Goal: Find specific page/section: Find specific page/section

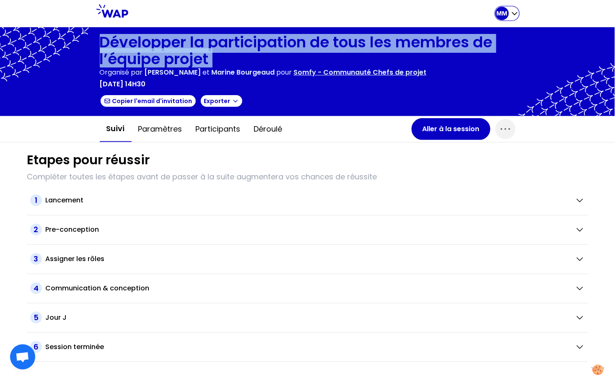
click at [507, 13] on div "MM" at bounding box center [501, 13] width 13 height 13
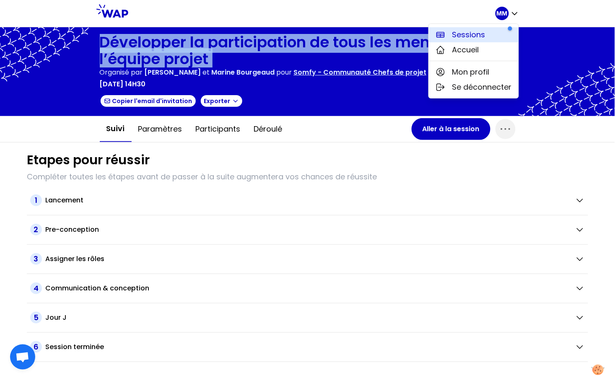
click at [489, 37] on button "Sessions" at bounding box center [474, 34] width 90 height 15
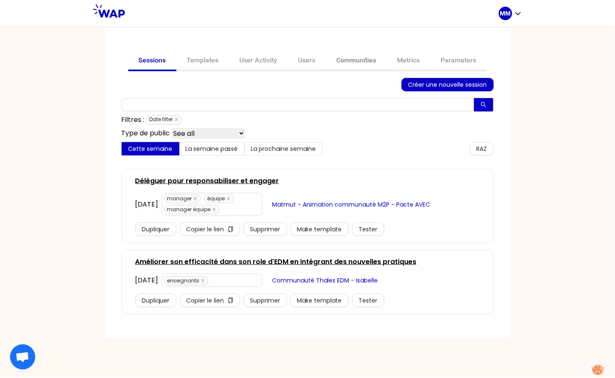
click at [346, 61] on link "Communities" at bounding box center [356, 61] width 61 height 20
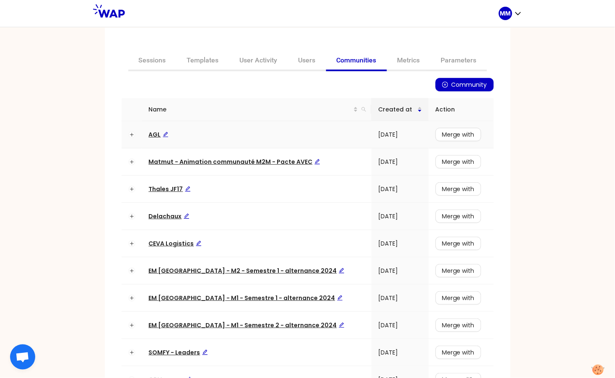
click at [150, 131] on span "AGL" at bounding box center [159, 134] width 20 height 8
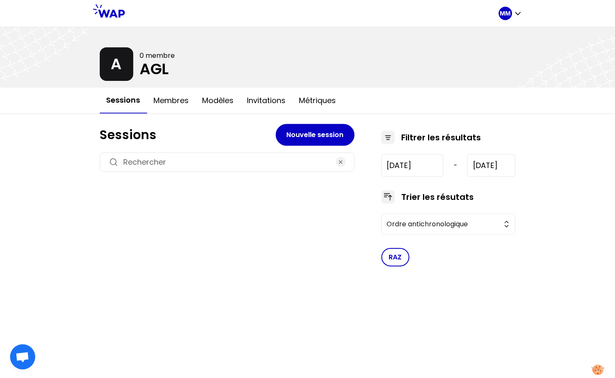
type input "[DATE]"
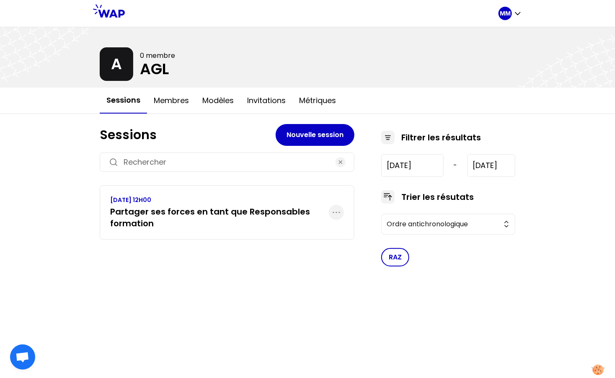
click at [206, 207] on h3 "Partager ses forces en tant que Responsables formation" at bounding box center [219, 217] width 219 height 23
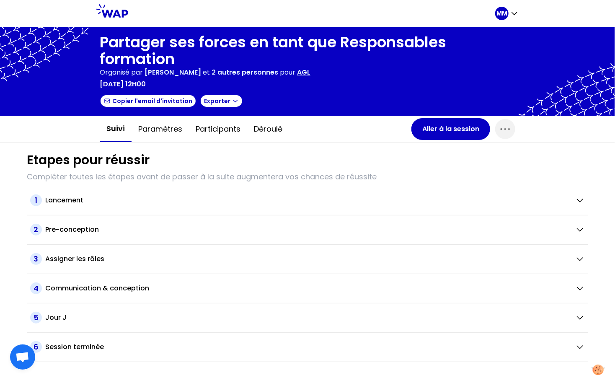
click at [138, 48] on h1 "Partager ses forces en tant que Responsables formation" at bounding box center [308, 51] width 416 height 34
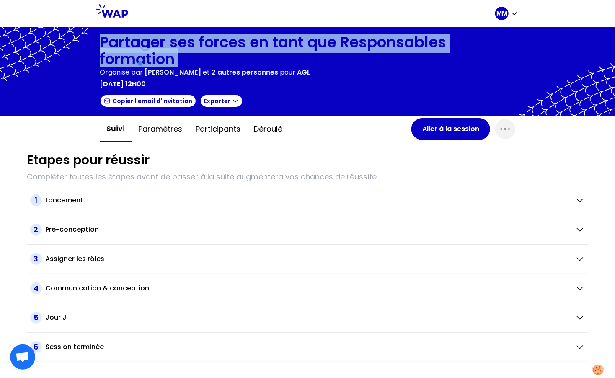
click at [138, 48] on h1 "Partager ses forces en tant que Responsables formation" at bounding box center [308, 51] width 416 height 34
copy h1 "Partager ses forces en tant que Responsables formation"
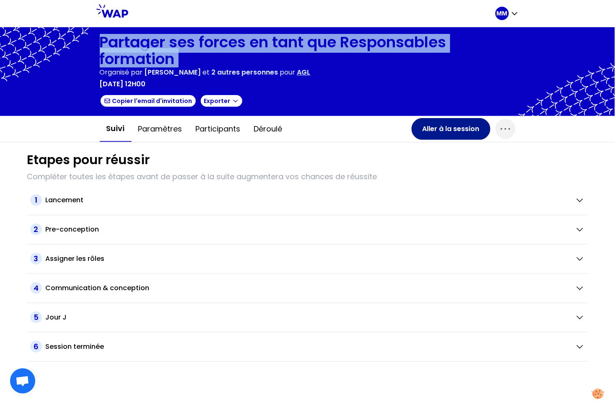
click at [451, 134] on button "Aller à la session" at bounding box center [450, 129] width 79 height 22
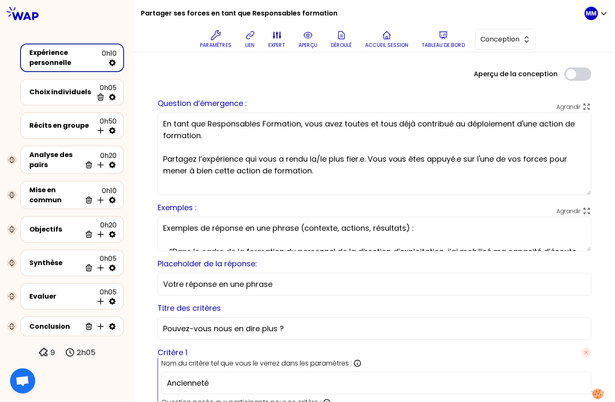
drag, startPoint x: 581, startPoint y: 177, endPoint x: 579, endPoint y: 197, distance: 19.7
click at [583, 195] on textarea "En tant que Responsables Formation, vous avez toutes et tous déjà contribué au …" at bounding box center [375, 154] width 434 height 83
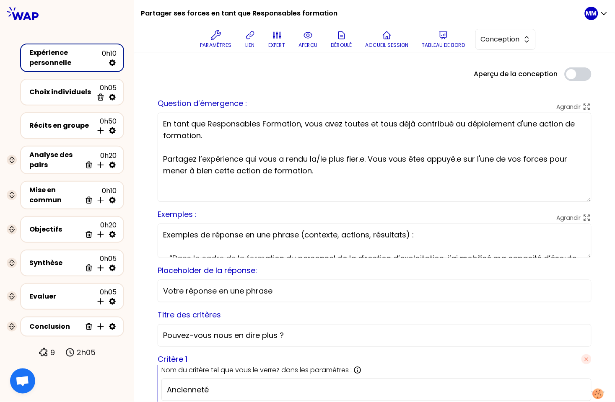
click at [434, 67] on div "Aperçu de la conception Use setting" at bounding box center [374, 73] width 447 height 13
click at [410, 64] on div at bounding box center [374, 64] width 447 height 7
click at [210, 42] on p "Paramètres" at bounding box center [215, 45] width 31 height 7
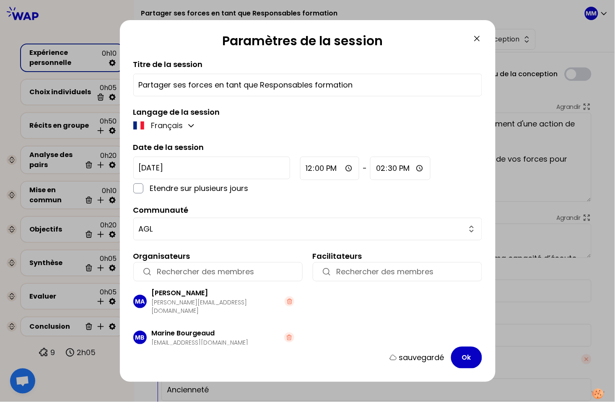
click at [476, 39] on icon at bounding box center [476, 38] width 5 height 5
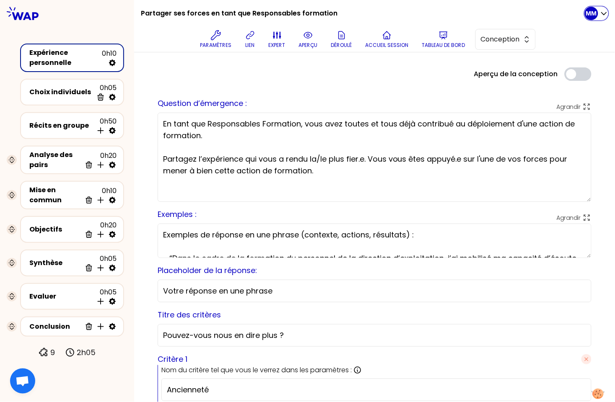
click at [591, 17] on p "MM" at bounding box center [591, 13] width 11 height 8
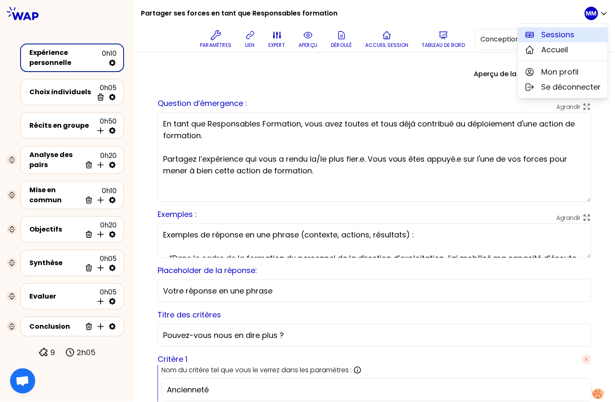
click at [566, 32] on span "Sessions" at bounding box center [557, 35] width 33 height 12
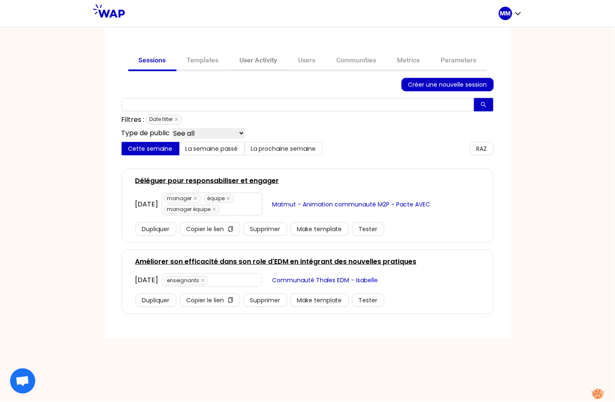
click at [260, 61] on link "User Activity" at bounding box center [258, 61] width 59 height 20
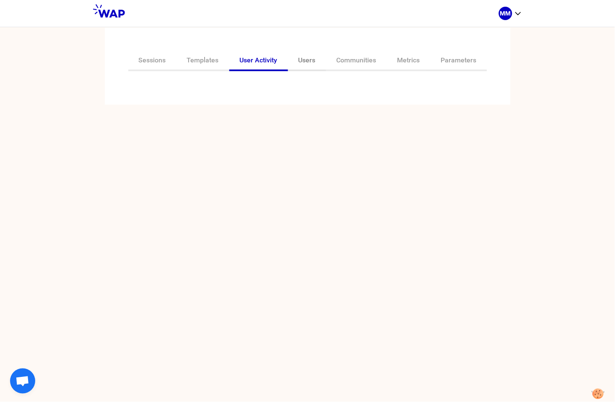
click at [306, 59] on link "Users" at bounding box center [307, 61] width 38 height 20
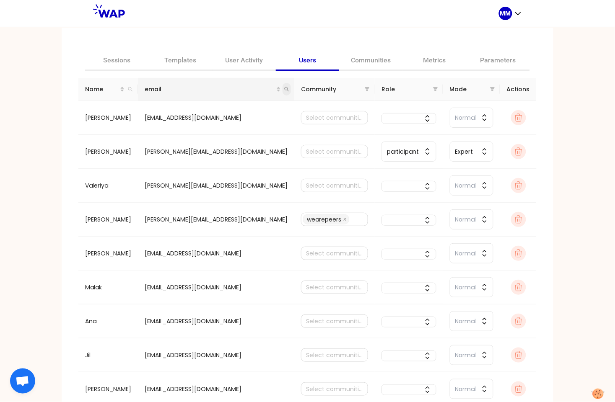
drag, startPoint x: 266, startPoint y: 89, endPoint x: 267, endPoint y: 94, distance: 5.0
click at [284, 89] on icon "search" at bounding box center [286, 89] width 5 height 5
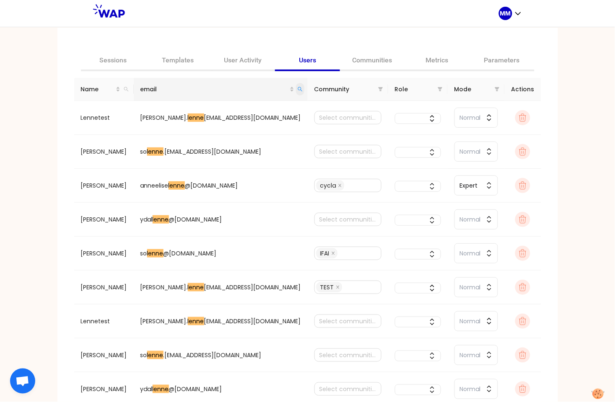
click at [297, 88] on icon "search" at bounding box center [299, 89] width 5 height 5
click at [229, 108] on input "lenne" at bounding box center [241, 106] width 79 height 13
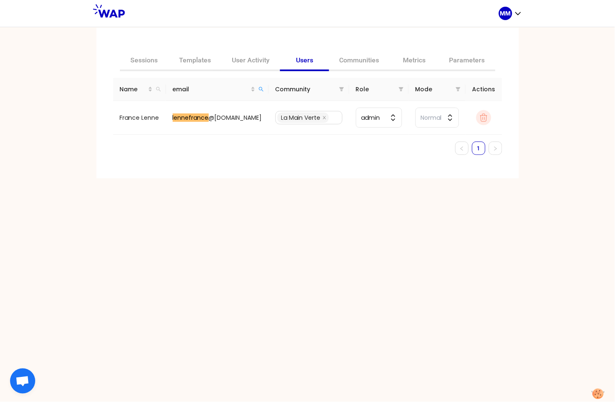
click at [219, 145] on ul "1" at bounding box center [307, 148] width 389 height 13
click at [258, 87] on icon "search" at bounding box center [260, 89] width 5 height 5
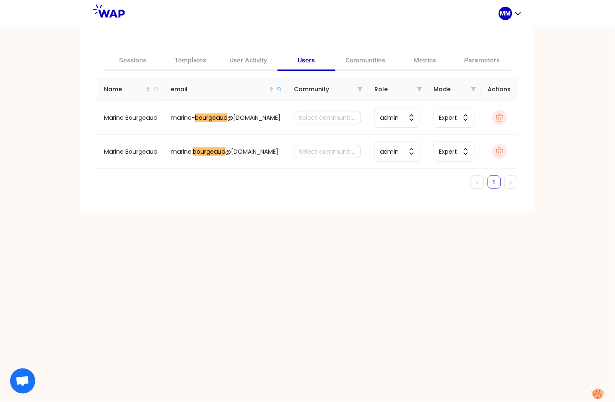
click at [568, 43] on div "Sessions Templates User Activity Users Communities Metrics Parameters Name emai…" at bounding box center [307, 214] width 615 height 375
click at [555, 42] on div "Sessions Templates User Activity Users Communities Metrics Parameters Name emai…" at bounding box center [307, 214] width 615 height 375
click at [282, 88] on icon "search" at bounding box center [279, 89] width 5 height 5
type input "lennefrance"
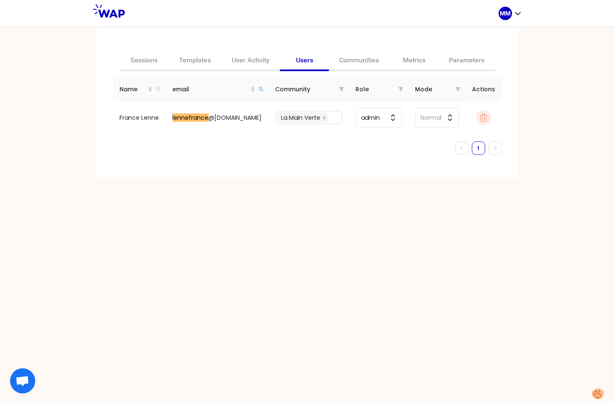
click at [231, 170] on div "Sessions Templates User Activity Users Communities Metrics Parameters Name emai…" at bounding box center [307, 103] width 422 height 151
click at [510, 13] on p "MM" at bounding box center [505, 13] width 11 height 8
drag, startPoint x: 320, startPoint y: 28, endPoint x: 325, endPoint y: 28, distance: 5.5
click at [320, 28] on div "Sessions Templates User Activity Users Communities Metrics Parameters Name emai…" at bounding box center [307, 103] width 422 height 151
click at [352, 59] on link "Communities" at bounding box center [359, 61] width 61 height 20
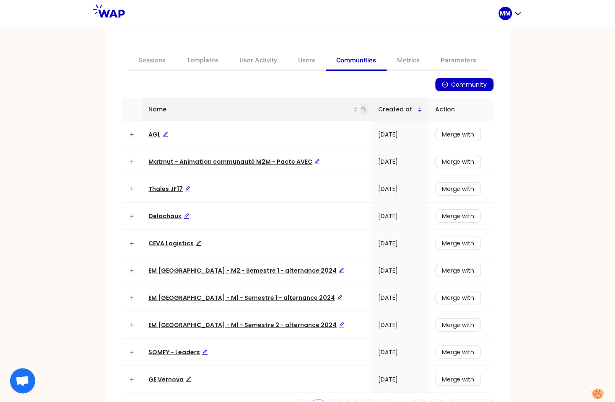
click at [361, 109] on icon "search" at bounding box center [363, 109] width 5 height 5
type input "thales"
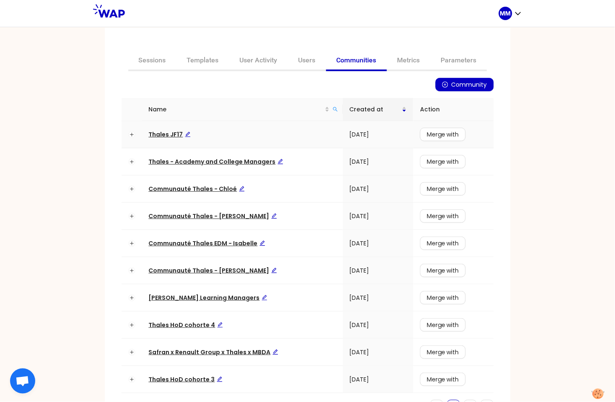
click at [155, 132] on span "Thales JF17" at bounding box center [170, 134] width 42 height 8
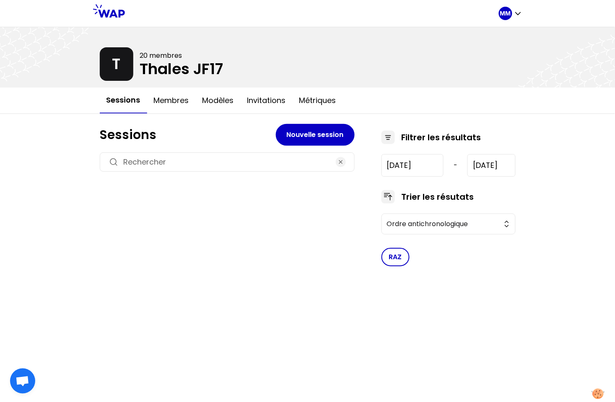
type input "[DATE]"
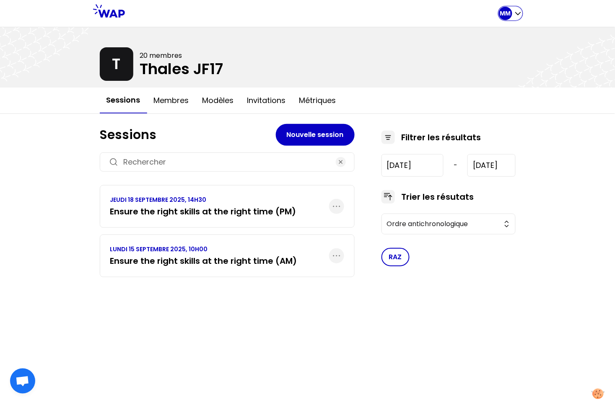
click at [506, 18] on div "MM" at bounding box center [504, 13] width 13 height 13
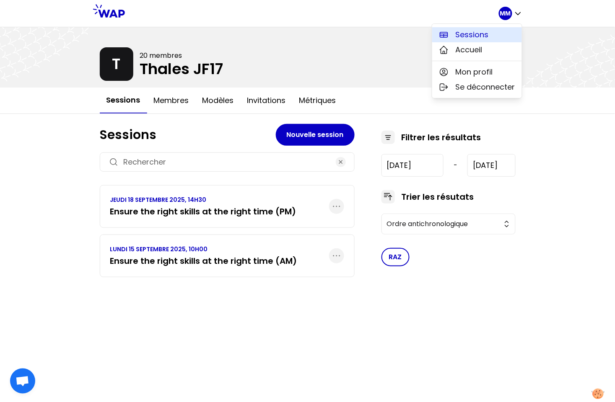
click at [489, 37] on button "Sessions" at bounding box center [477, 34] width 90 height 15
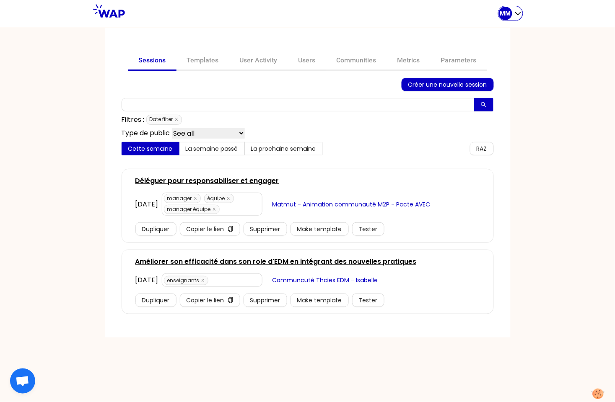
click at [509, 14] on p "MM" at bounding box center [505, 13] width 11 height 8
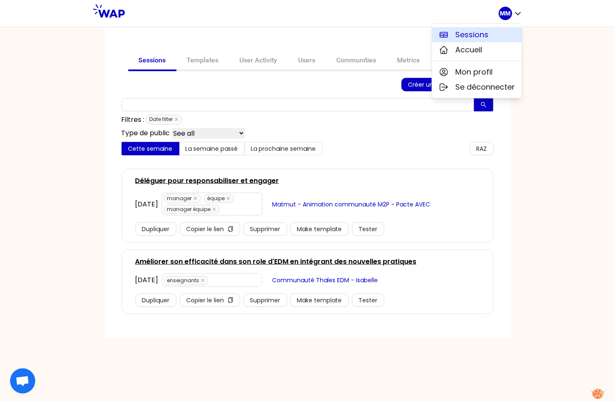
click at [485, 32] on span "Sessions" at bounding box center [471, 35] width 33 height 12
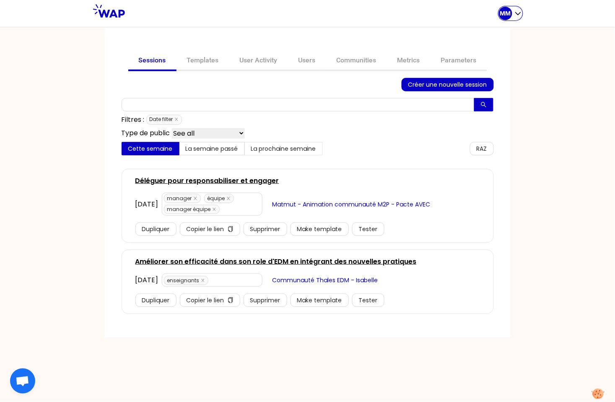
click at [510, 16] on p "MM" at bounding box center [505, 13] width 11 height 8
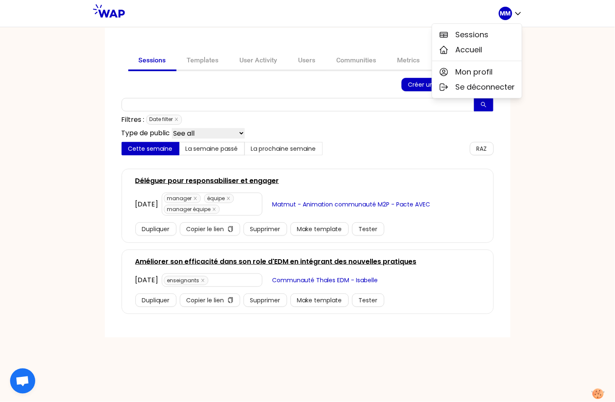
click at [545, 31] on div "Sessions Templates User Activity Users Communities Metrics Parameters Créer une…" at bounding box center [307, 214] width 615 height 375
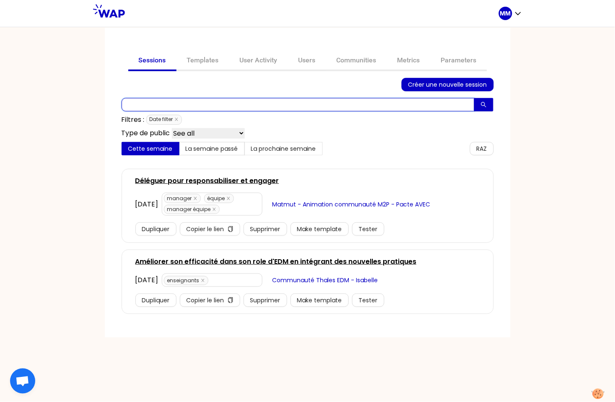
click at [158, 107] on input "text" at bounding box center [297, 104] width 353 height 13
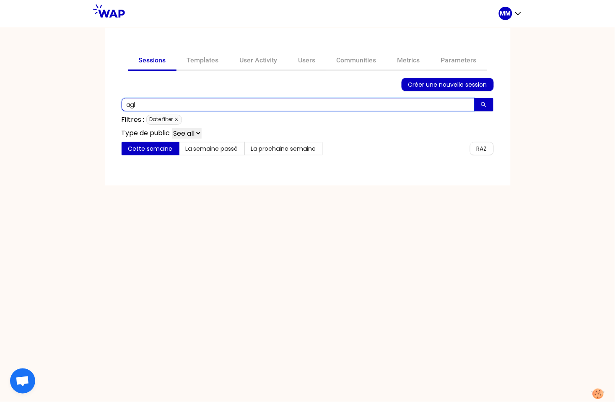
type input "agl"
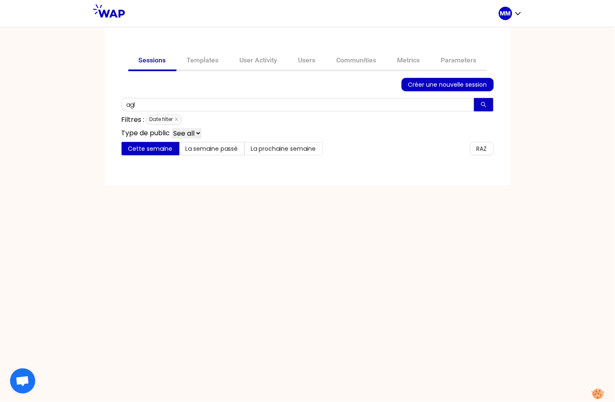
drag, startPoint x: 178, startPoint y: 118, endPoint x: 184, endPoint y: 132, distance: 15.4
click at [178, 118] on icon "close" at bounding box center [176, 119] width 4 height 4
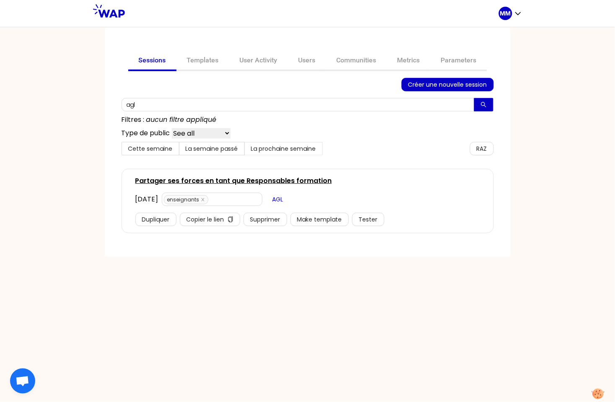
click at [283, 197] on span "AGL" at bounding box center [277, 199] width 11 height 9
click at [359, 56] on link "Communities" at bounding box center [356, 61] width 61 height 20
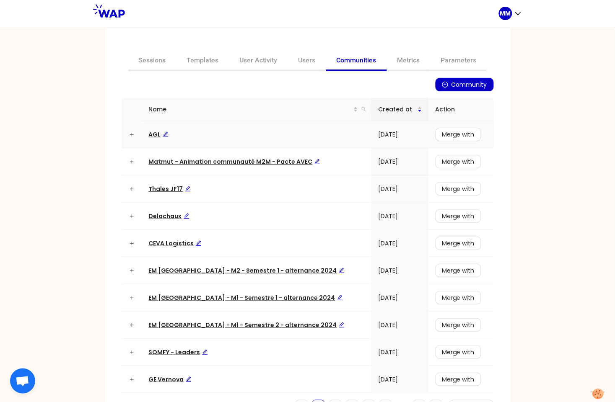
click at [150, 134] on span "AGL" at bounding box center [159, 134] width 20 height 8
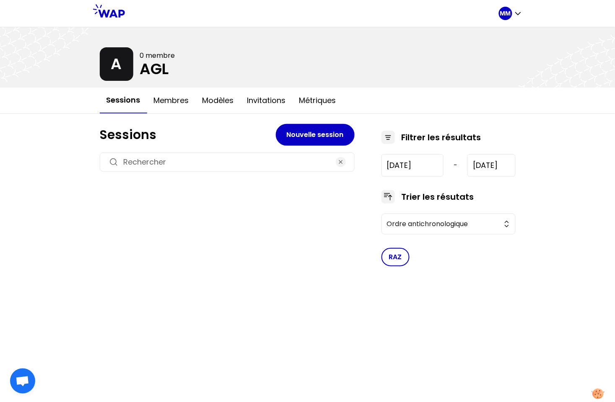
type input "[DATE]"
